Goal: Use online tool/utility: Utilize a website feature to perform a specific function

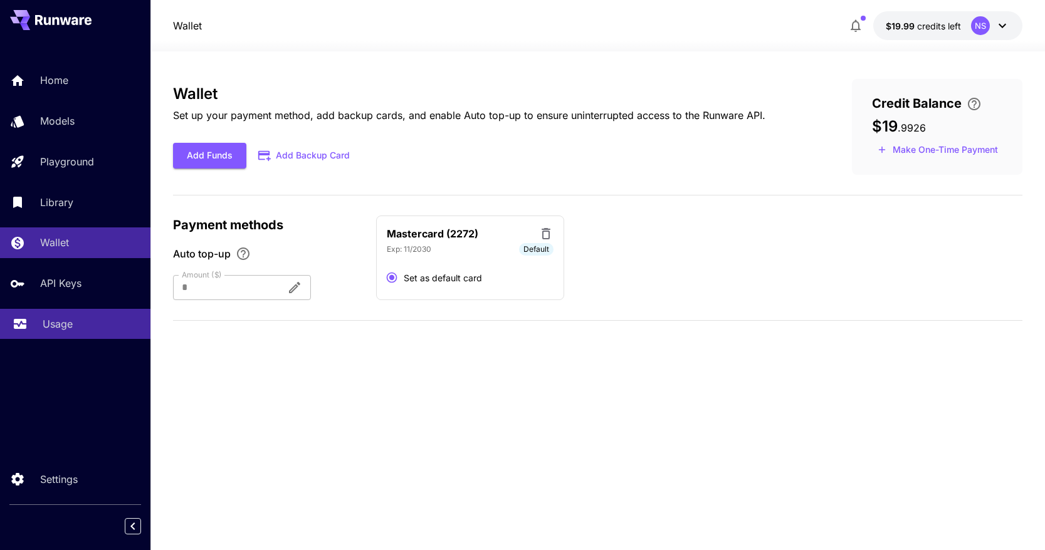
click at [120, 332] on div "Usage" at bounding box center [92, 324] width 98 height 15
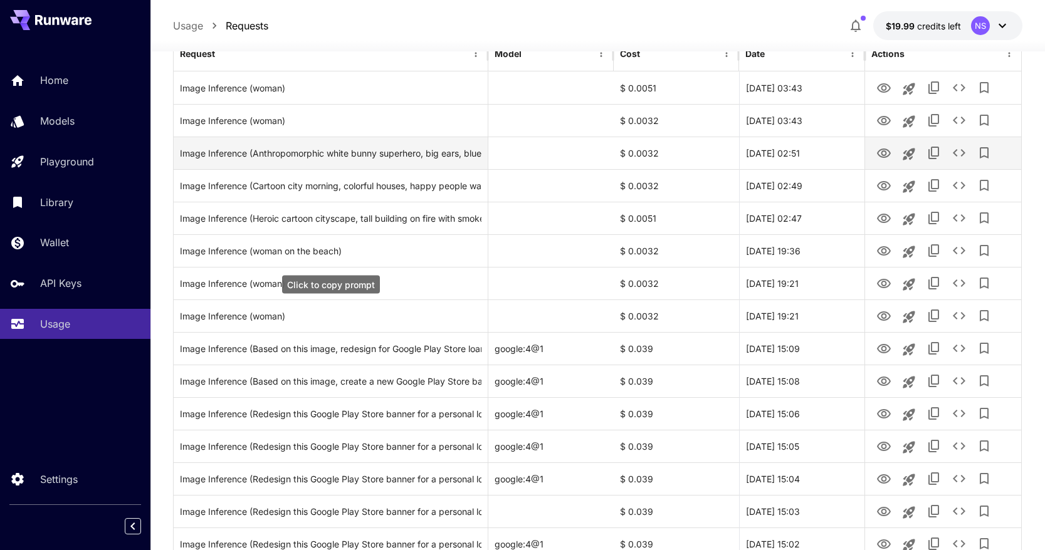
scroll to position [183, 0]
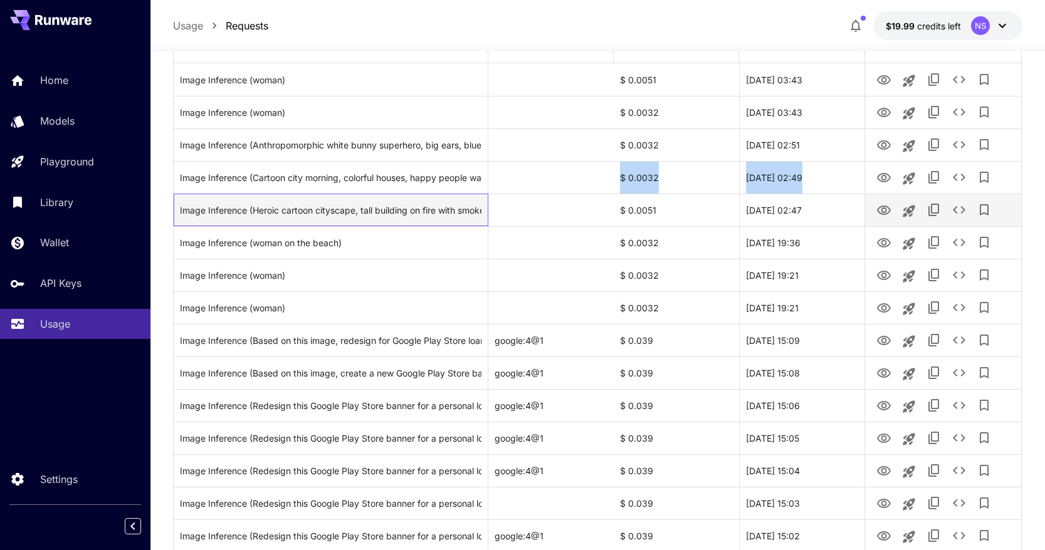
click at [491, 194] on div "Image Inference (Heroic cartoon cityscape, tall building on fire with smoke, pe…" at bounding box center [598, 210] width 848 height 33
click at [484, 224] on div "Image Inference (Heroic cartoon cityscape, tall building on fire with smoke, pe…" at bounding box center [331, 210] width 315 height 33
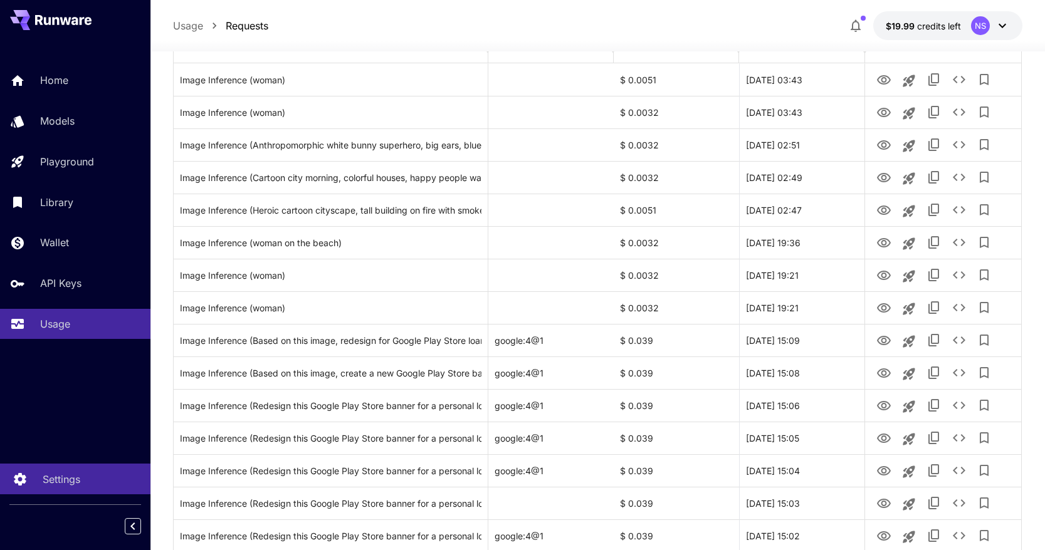
click at [113, 475] on div "Settings" at bounding box center [92, 479] width 98 height 15
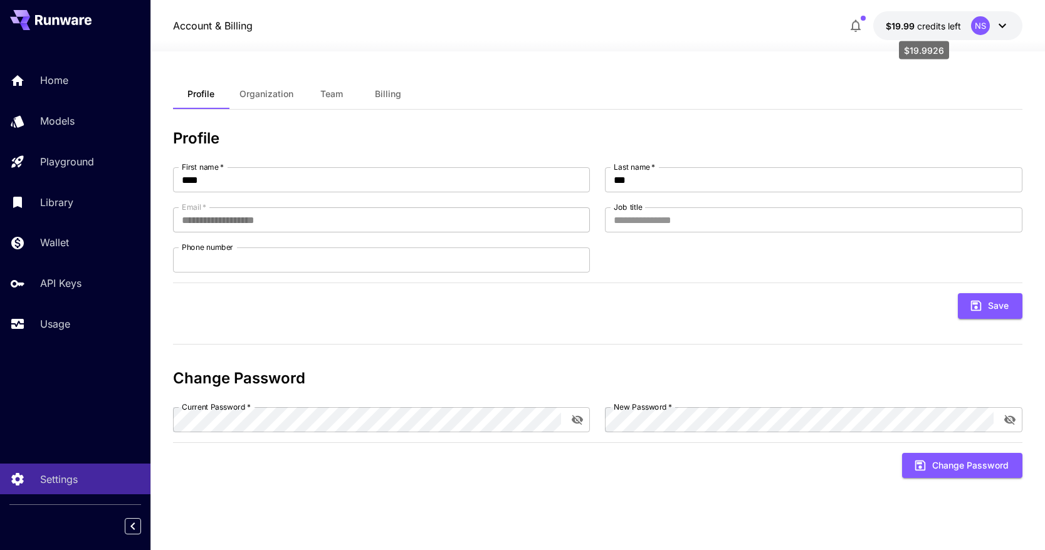
click at [899, 21] on span "$19.99" at bounding box center [901, 26] width 31 height 11
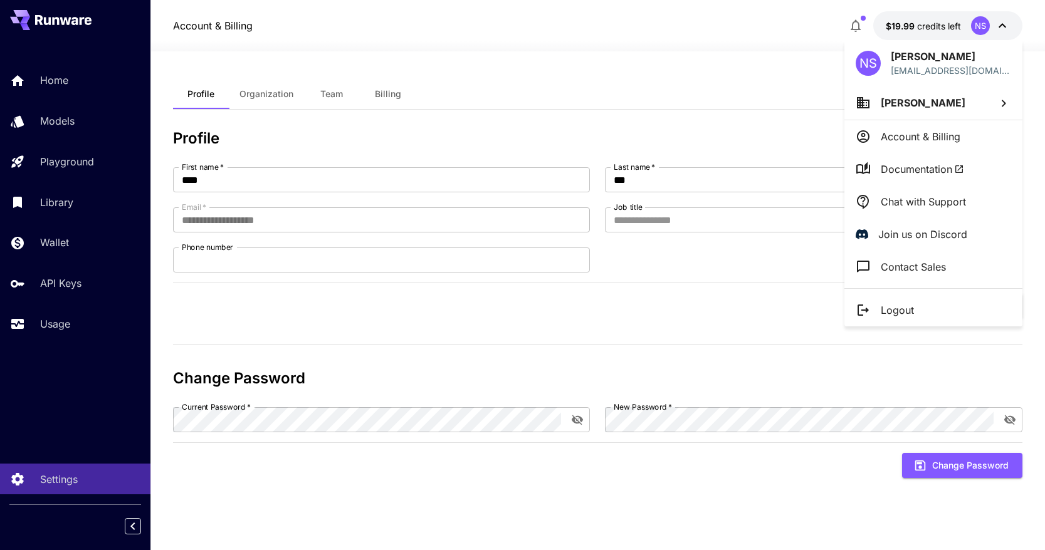
click at [772, 69] on div at bounding box center [522, 275] width 1045 height 550
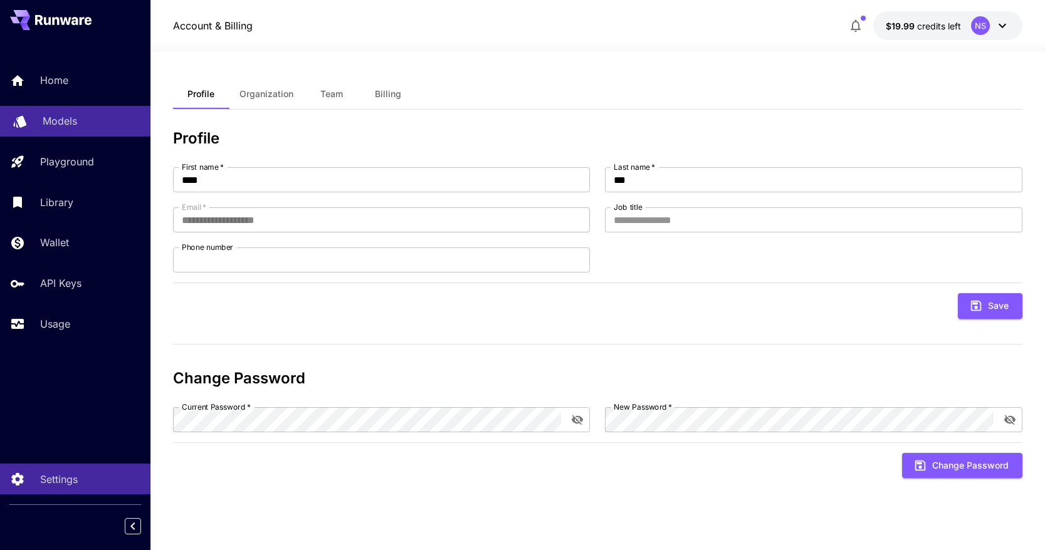
click at [106, 126] on div "Models" at bounding box center [92, 120] width 98 height 15
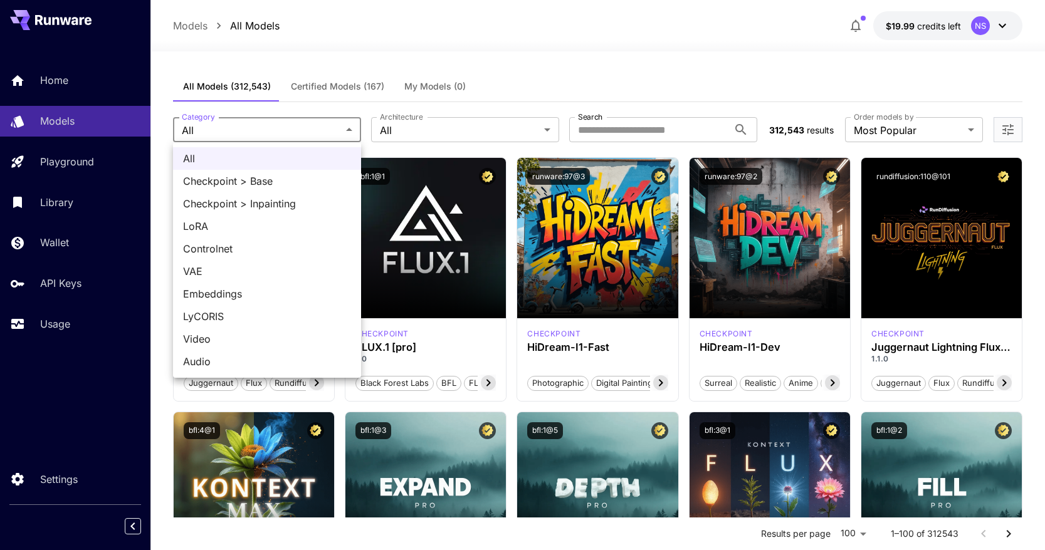
click at [417, 123] on div at bounding box center [522, 275] width 1045 height 550
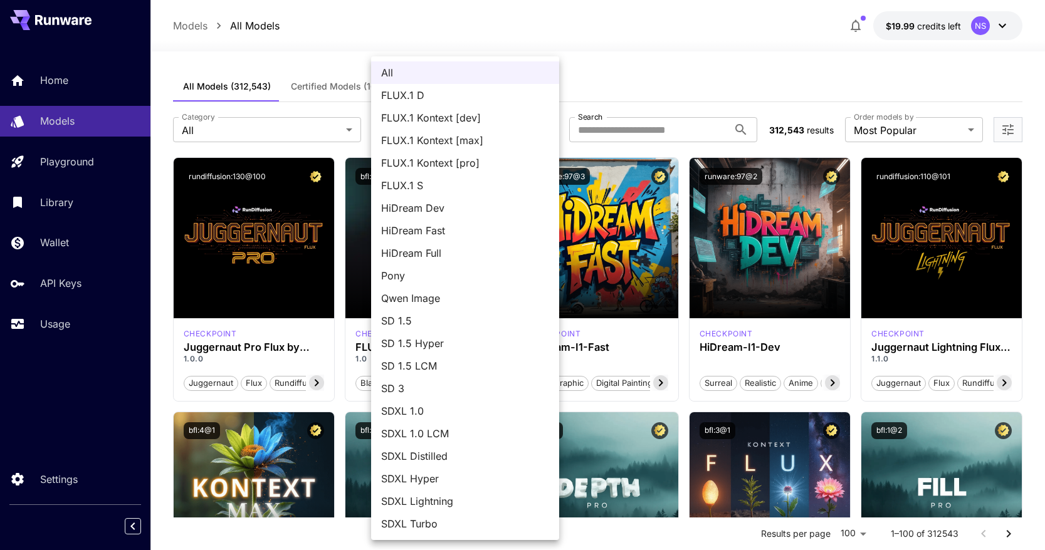
click at [488, 104] on li "FLUX.1 D" at bounding box center [465, 95] width 188 height 23
type input "******"
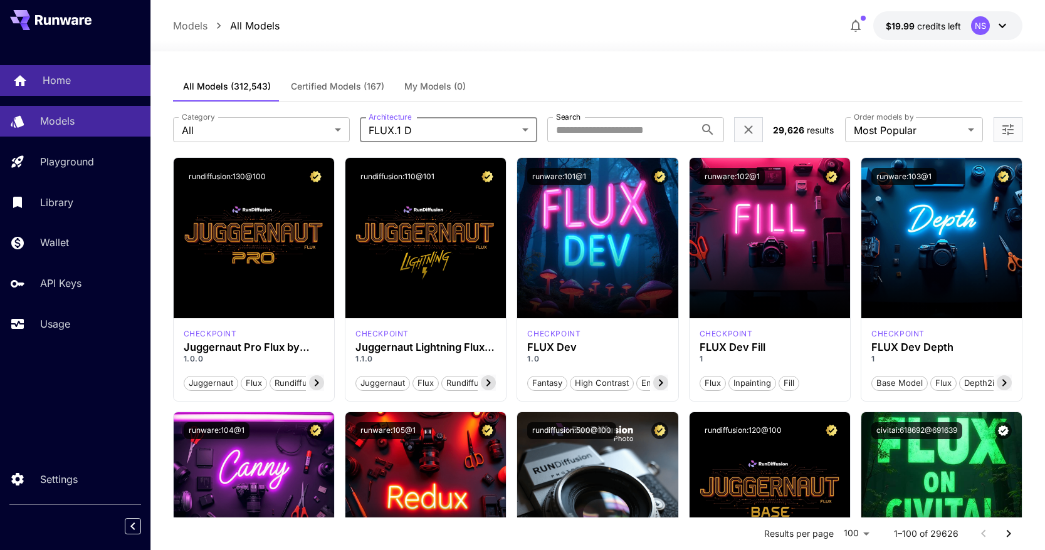
click at [103, 77] on div "Home" at bounding box center [92, 80] width 98 height 15
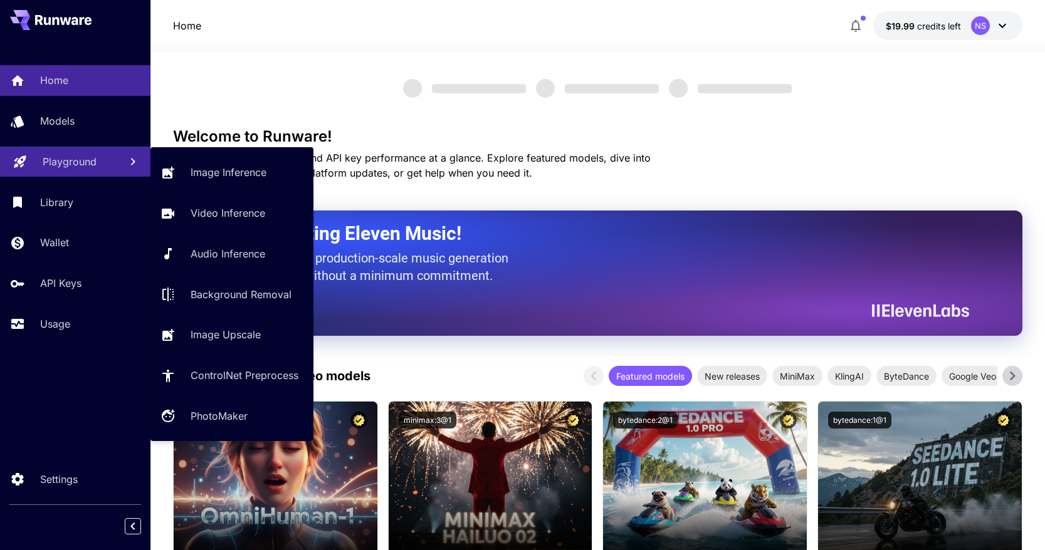
click at [104, 158] on div "Playground" at bounding box center [77, 161] width 68 height 15
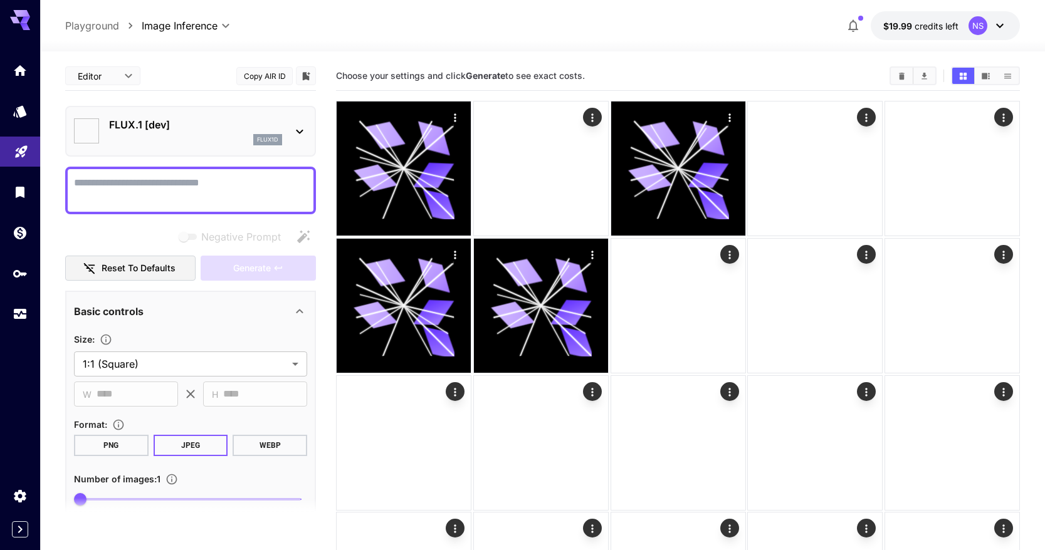
type input "**********"
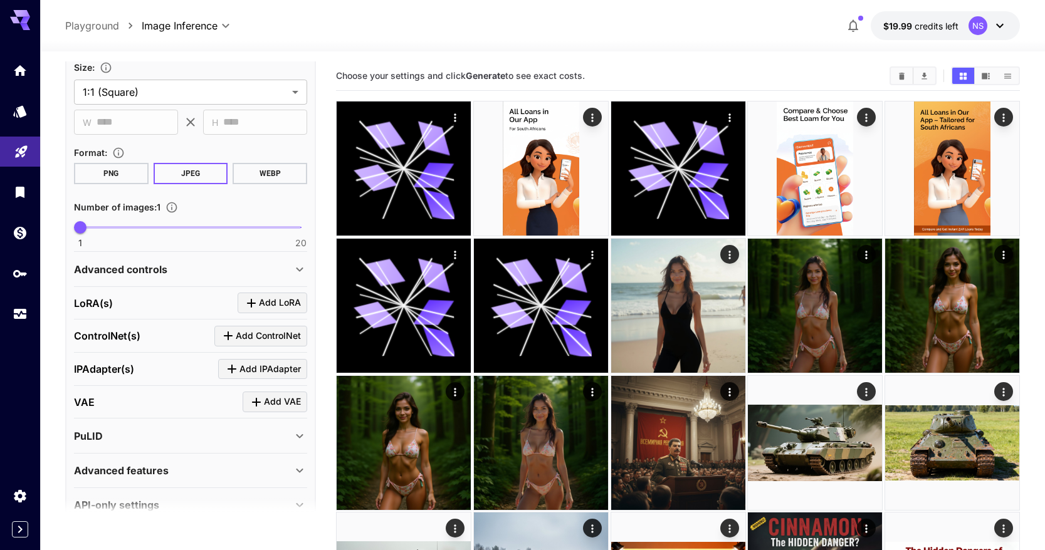
scroll to position [297, 0]
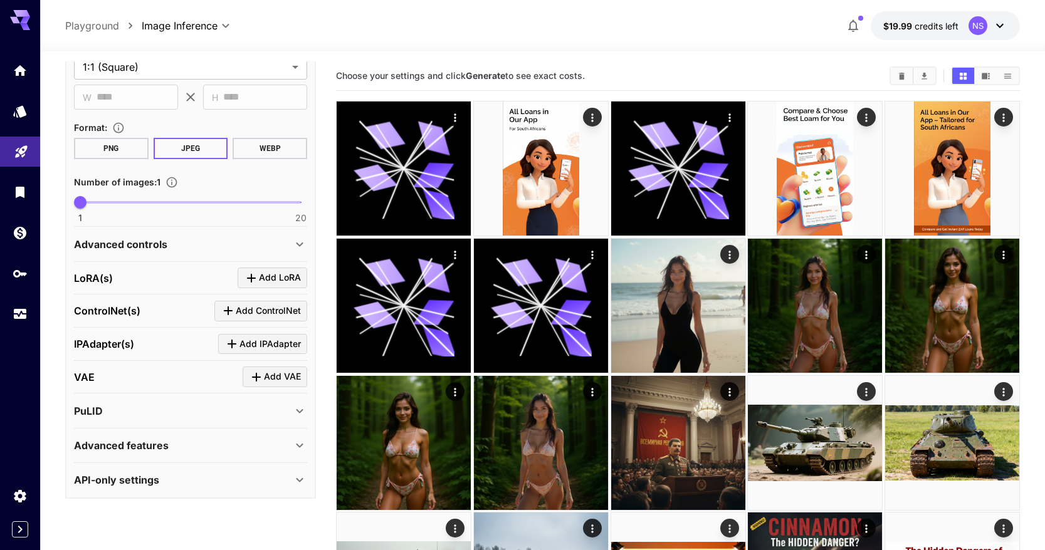
click at [223, 475] on div "API-only settings" at bounding box center [183, 480] width 218 height 15
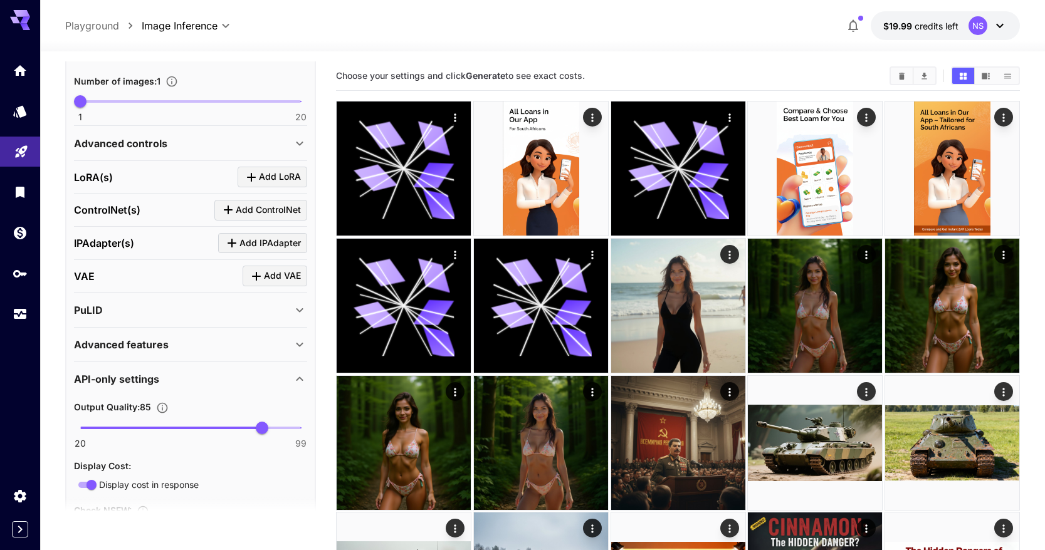
scroll to position [569, 0]
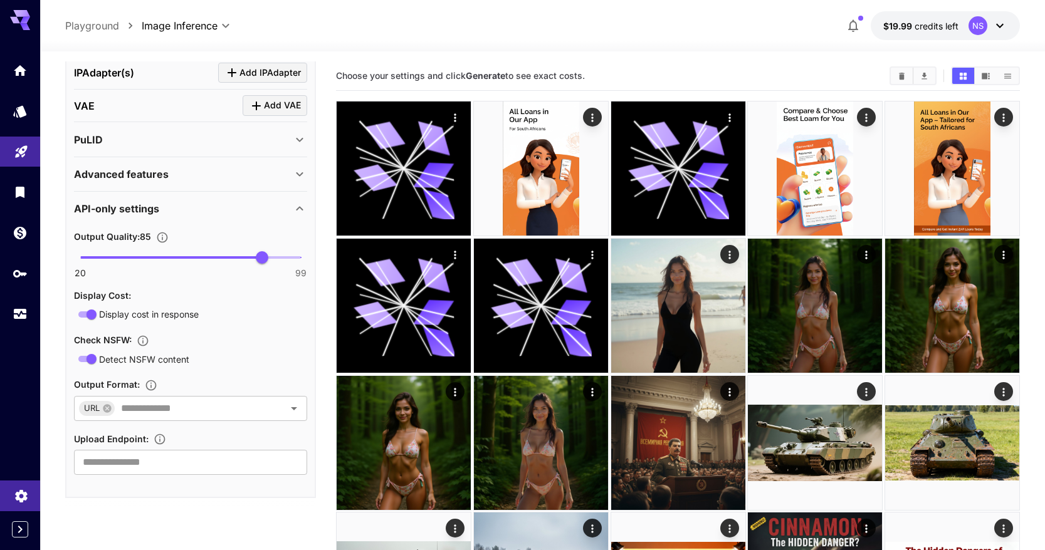
click at [30, 493] on link at bounding box center [20, 496] width 40 height 31
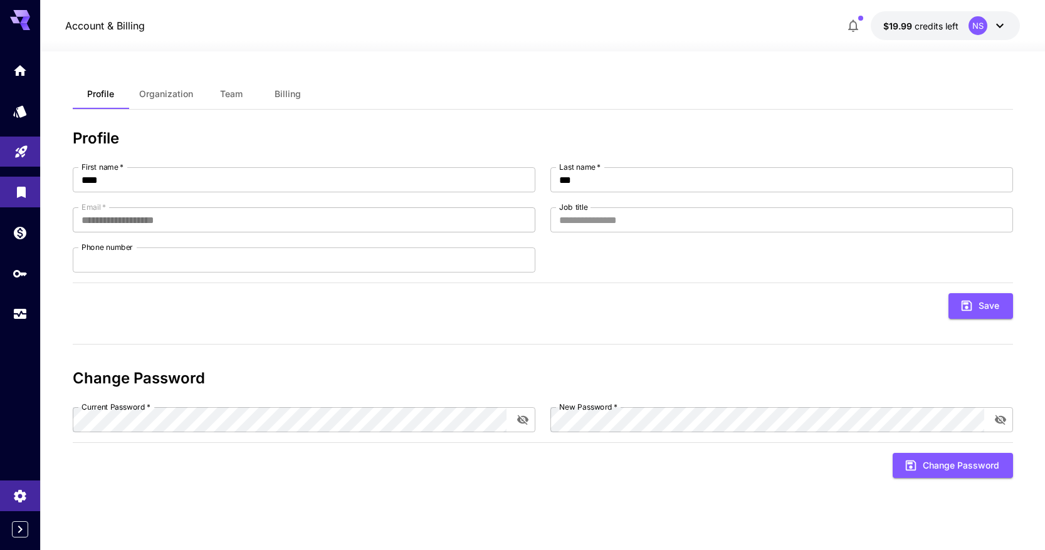
click at [26, 198] on link at bounding box center [20, 192] width 40 height 31
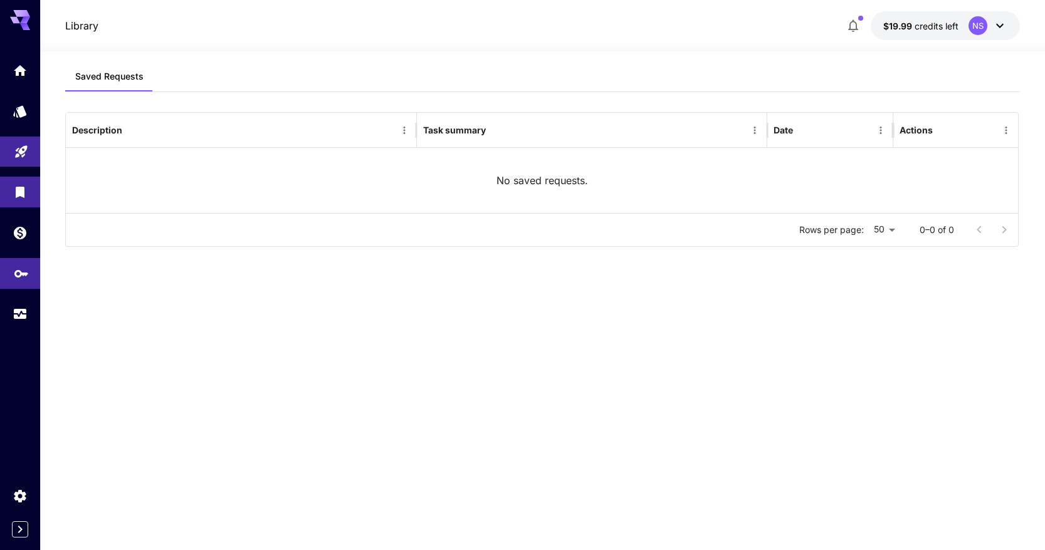
click at [28, 281] on link at bounding box center [20, 273] width 40 height 31
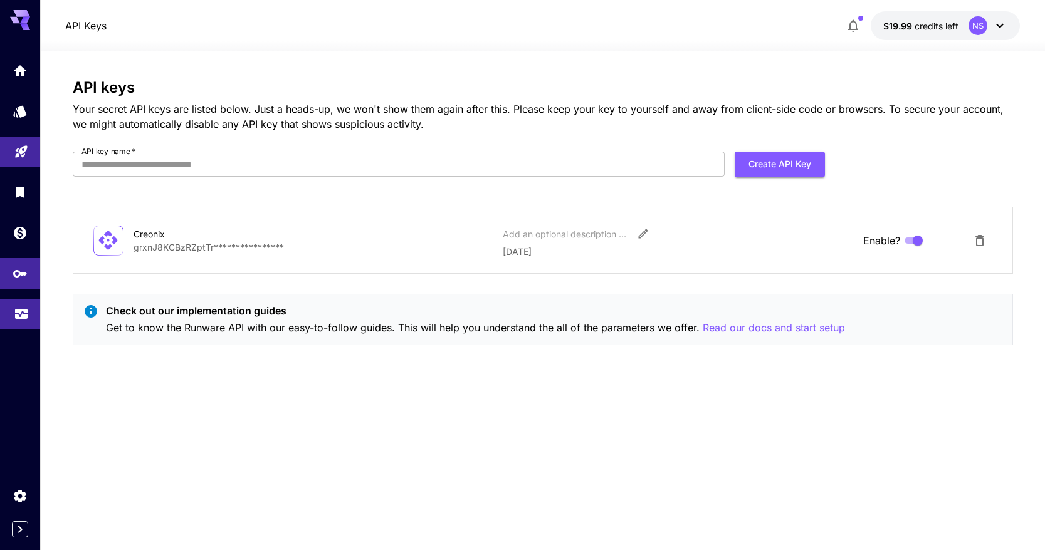
click at [28, 322] on link at bounding box center [20, 314] width 40 height 31
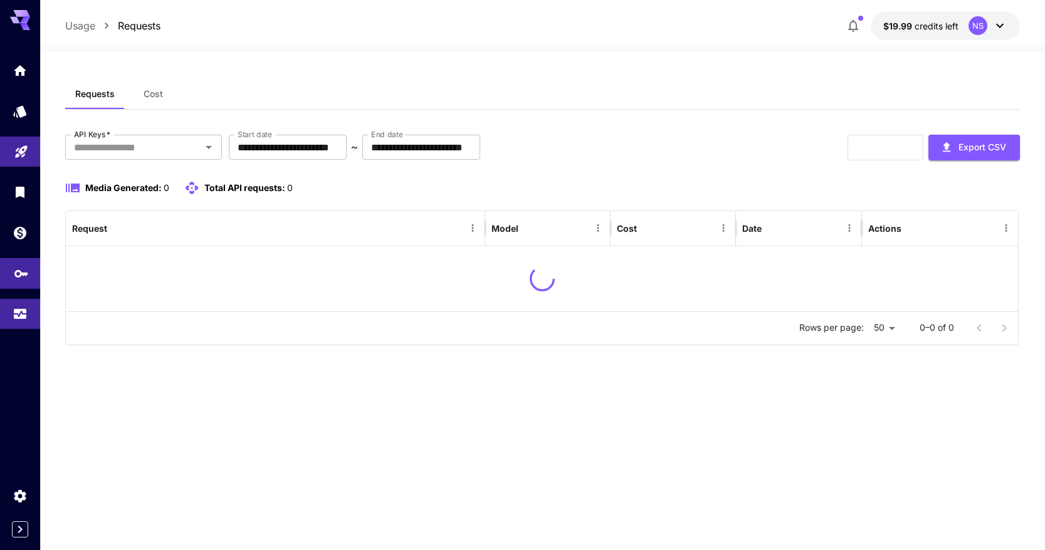
click at [26, 281] on link at bounding box center [20, 273] width 40 height 31
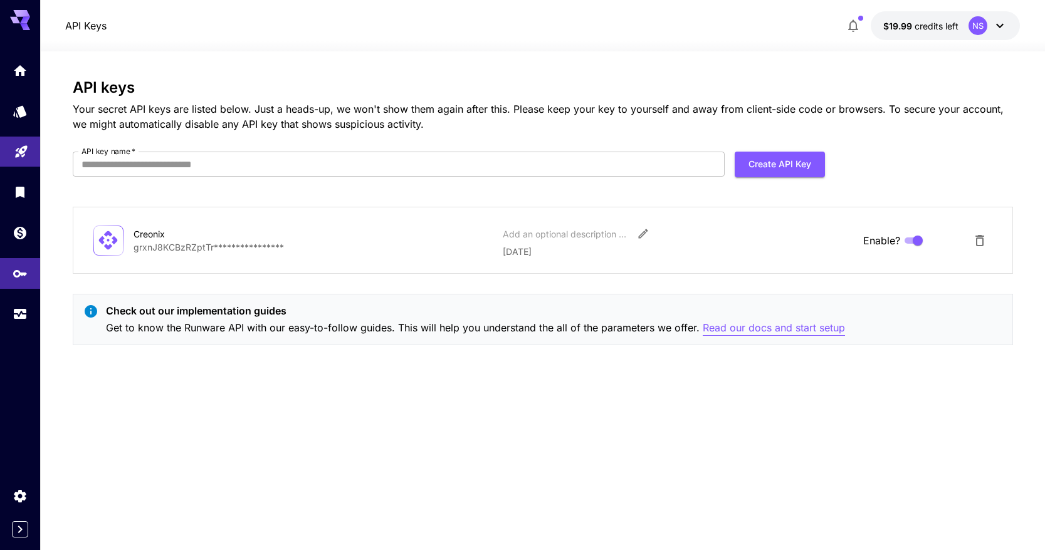
click at [742, 329] on p "Read our docs and start setup" at bounding box center [774, 328] width 142 height 16
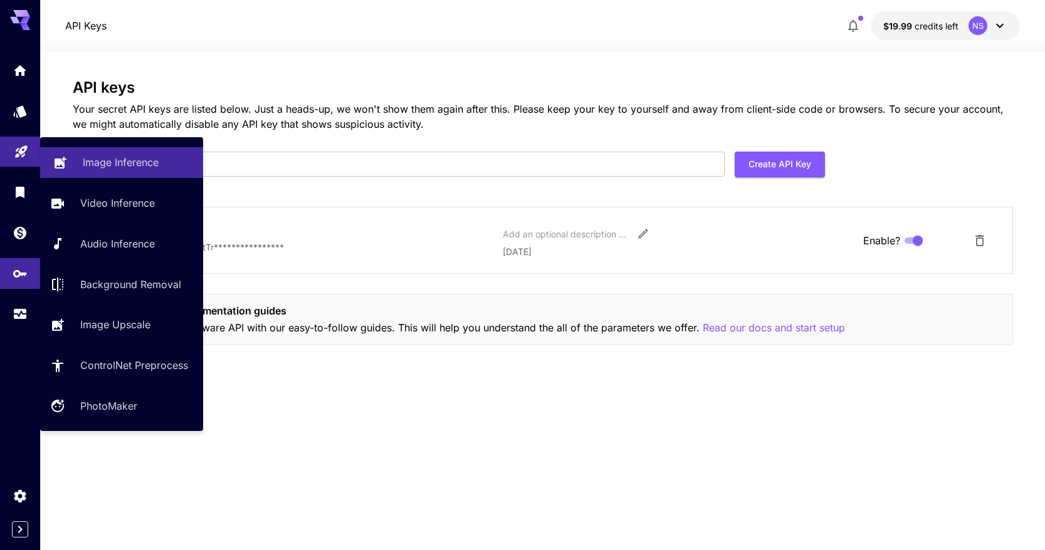
click at [86, 167] on p "Image Inference" at bounding box center [121, 162] width 76 height 15
